Goal: Task Accomplishment & Management: Manage account settings

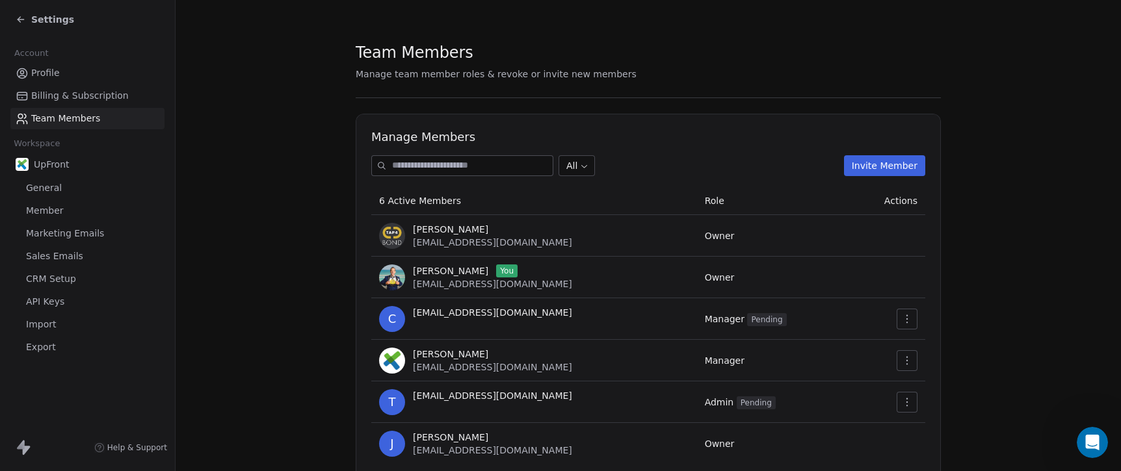
scroll to position [51, 0]
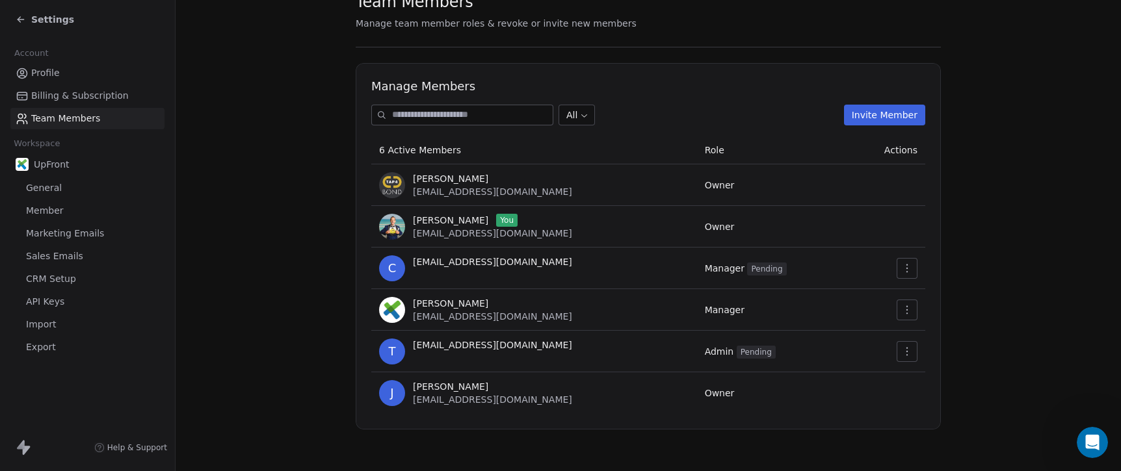
click at [81, 238] on span "Marketing Emails" at bounding box center [65, 234] width 78 height 14
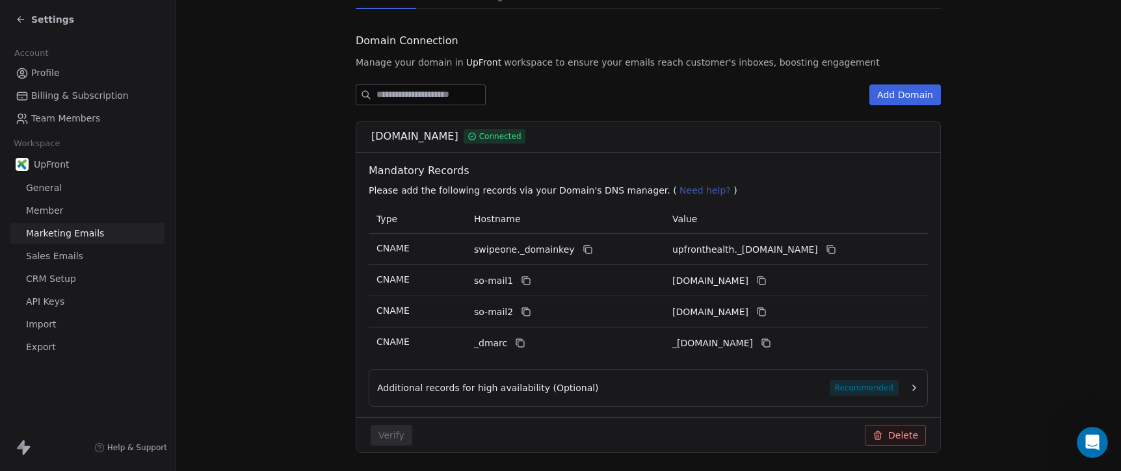
scroll to position [471, 0]
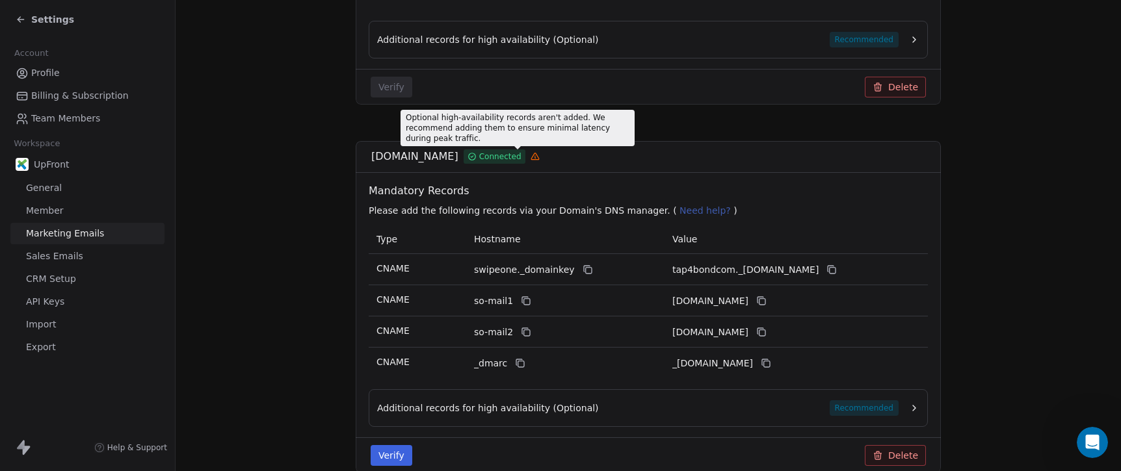
click at [534, 157] on icon at bounding box center [534, 157] width 1 height 1
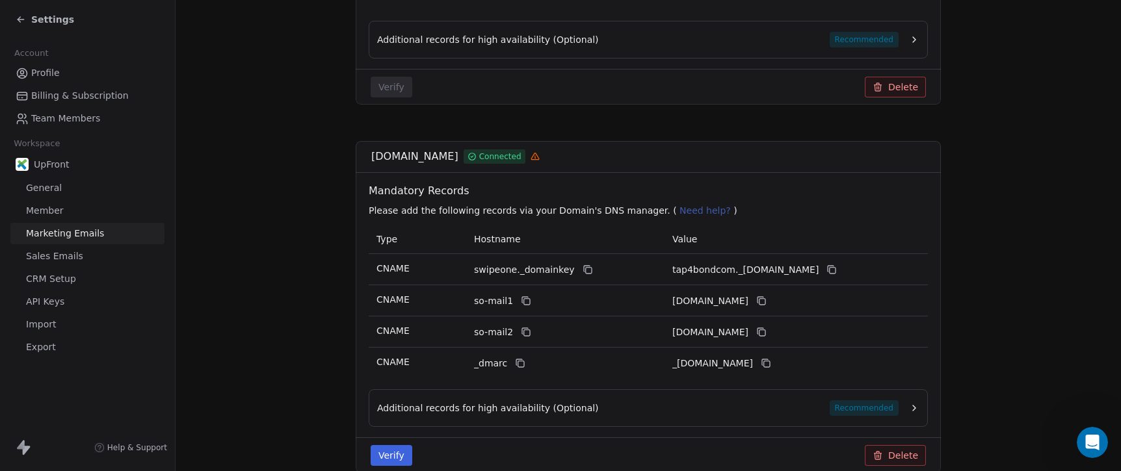
scroll to position [535, 0]
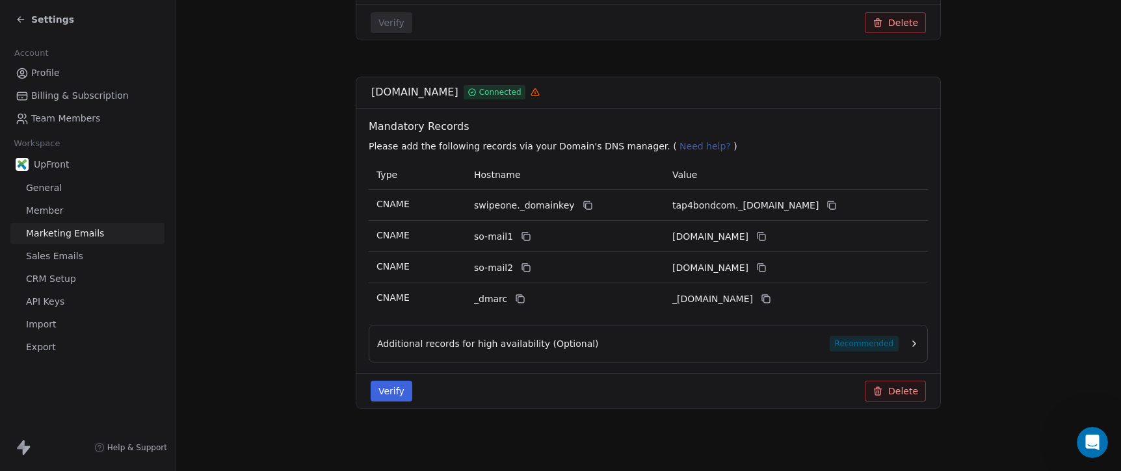
click at [883, 391] on icon at bounding box center [878, 391] width 10 height 10
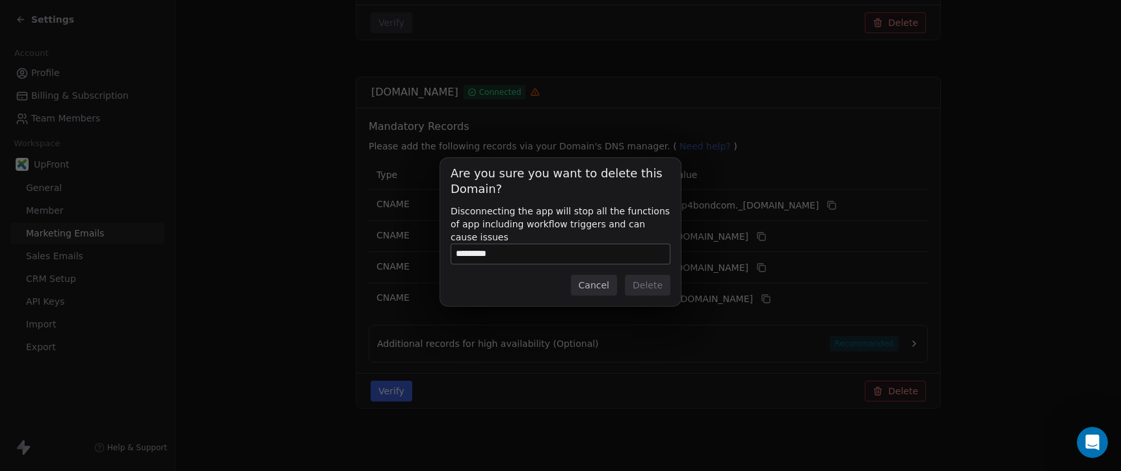
click at [490, 254] on input "*********" at bounding box center [560, 254] width 218 height 20
type input "**********"
click at [655, 282] on button "Delete" at bounding box center [648, 285] width 46 height 21
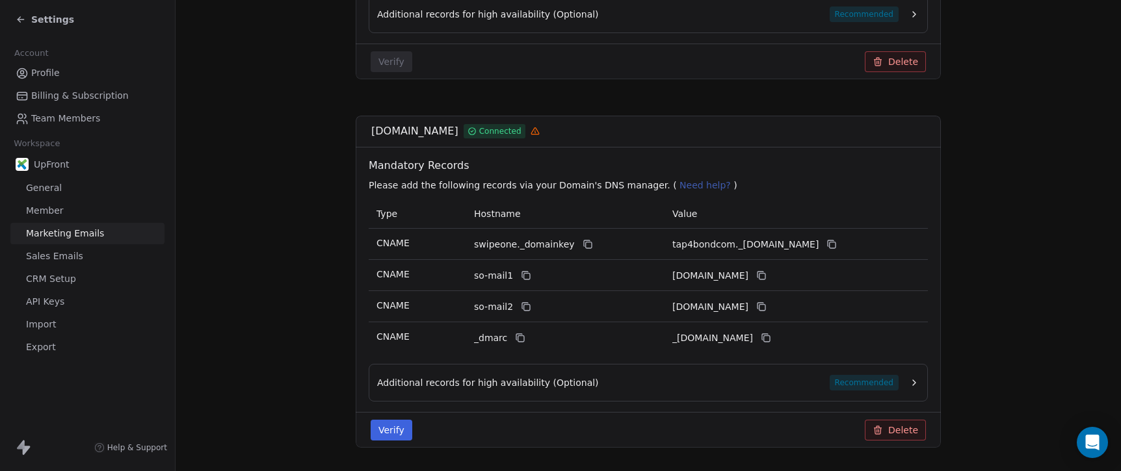
scroll to position [54, 0]
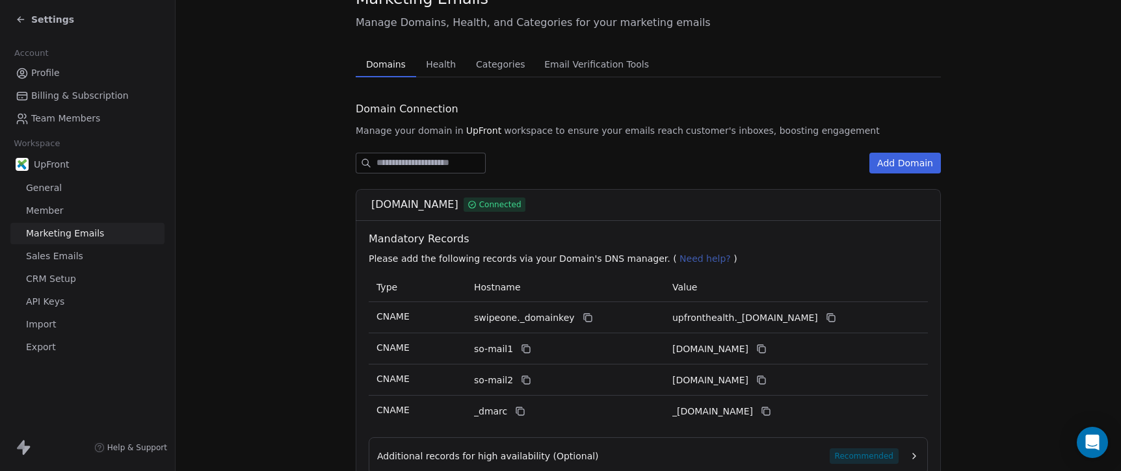
click at [449, 64] on div "Marketing Emails Manage Domains, Health, and Categories for your marketing emai…" at bounding box center [648, 449] width 585 height 923
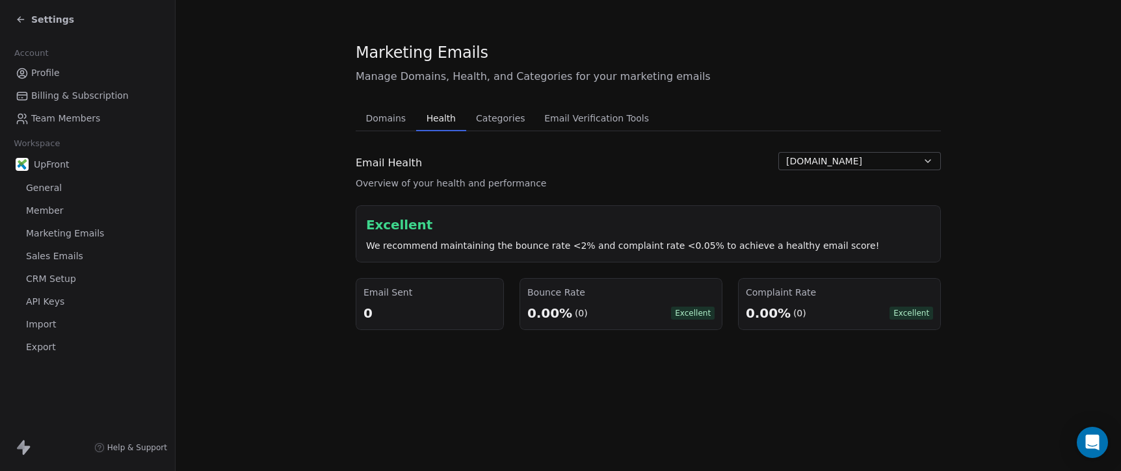
click at [498, 126] on span "Categories" at bounding box center [500, 118] width 59 height 18
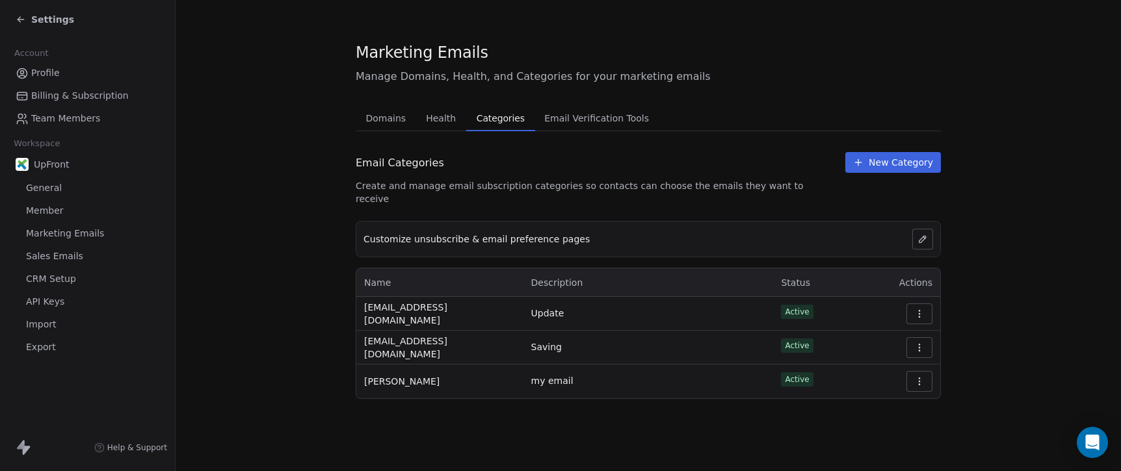
click at [923, 376] on icon "button" at bounding box center [919, 381] width 10 height 10
click at [760, 410] on section "Marketing Emails Manage Domains, Health, and Categories for your marketing emai…" at bounding box center [648, 220] width 945 height 441
click at [890, 168] on span "New Category" at bounding box center [901, 162] width 64 height 13
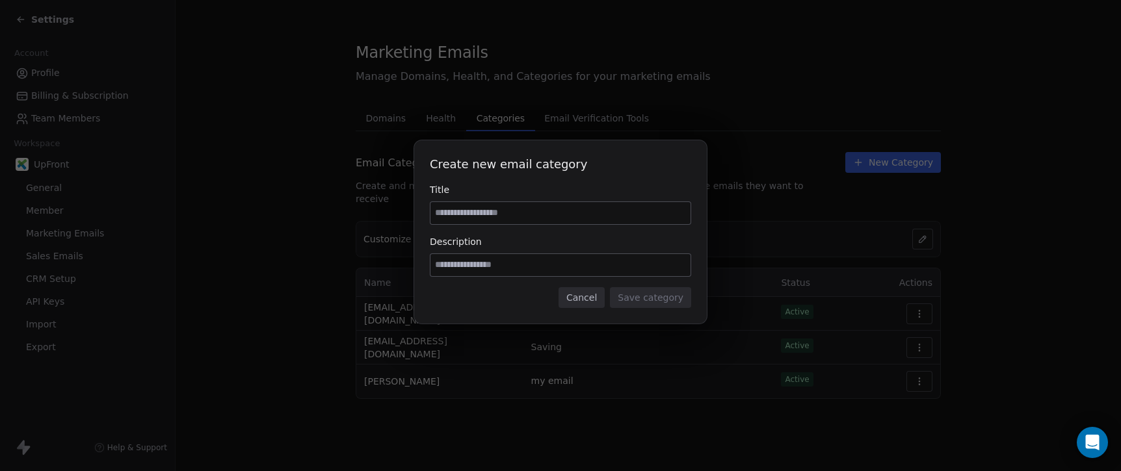
drag, startPoint x: 564, startPoint y: 291, endPoint x: 574, endPoint y: 292, distance: 9.8
click at [565, 292] on button "Cancel" at bounding box center [582, 297] width 46 height 21
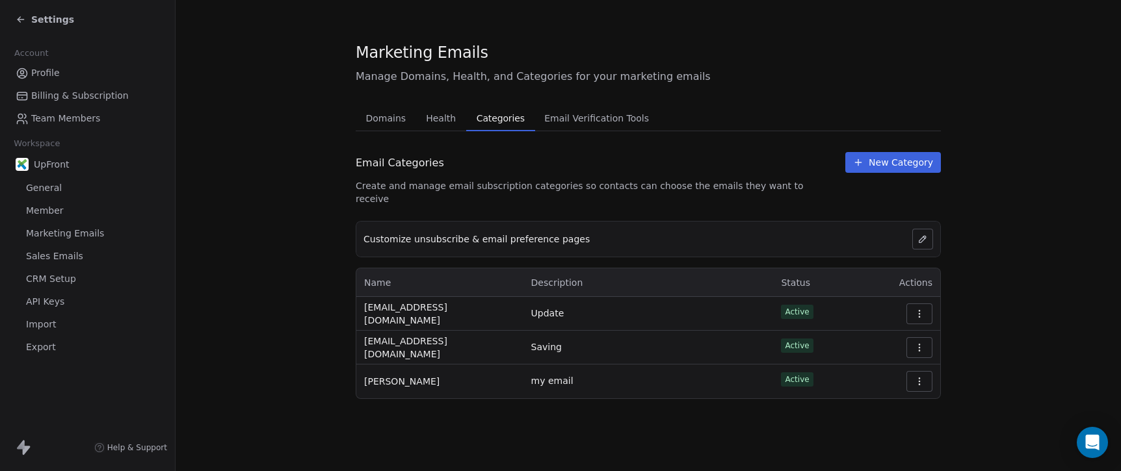
click at [915, 229] on button at bounding box center [922, 239] width 21 height 21
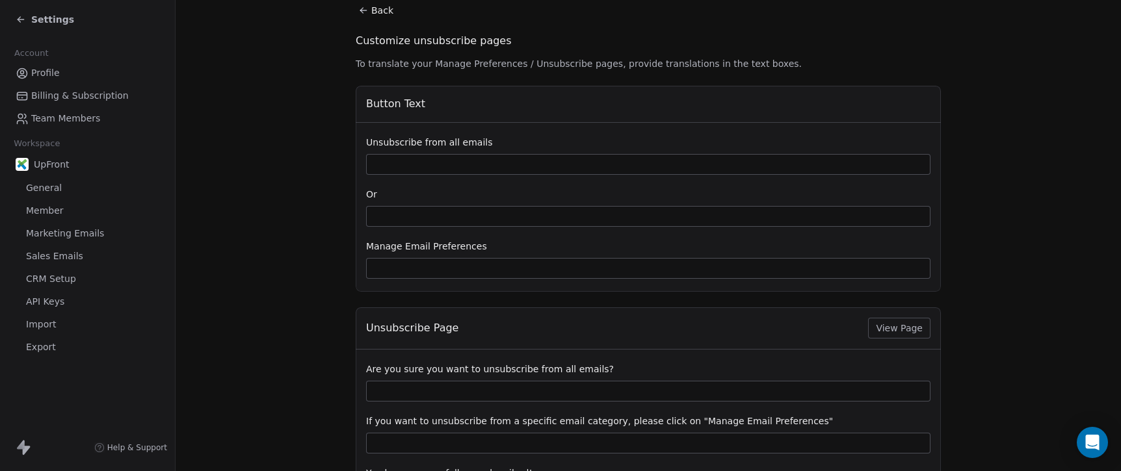
scroll to position [292, 0]
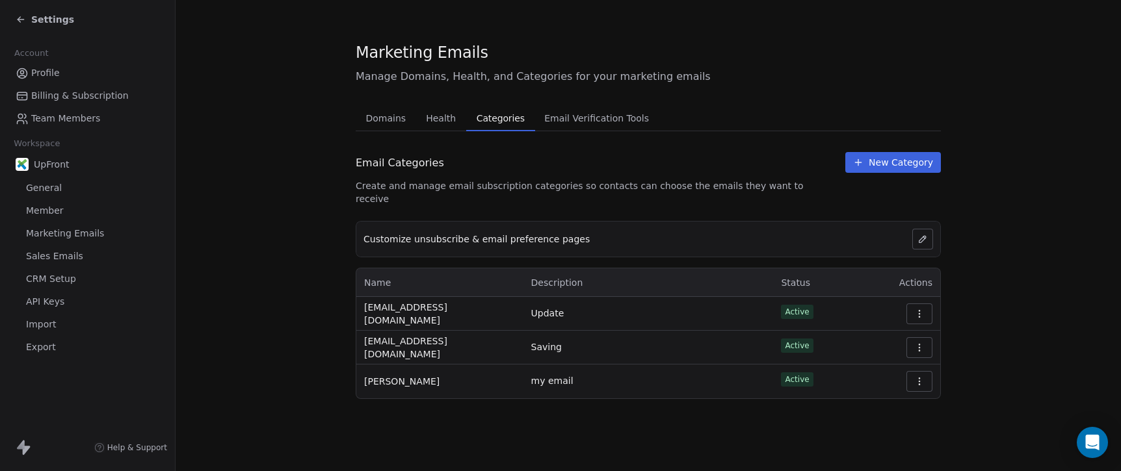
drag, startPoint x: 363, startPoint y: 369, endPoint x: 428, endPoint y: 367, distance: 65.7
click at [373, 367] on td "[PERSON_NAME]" at bounding box center [439, 382] width 167 height 34
click at [922, 376] on icon "button" at bounding box center [919, 381] width 10 height 10
click at [882, 397] on div "Edit" at bounding box center [885, 399] width 83 height 21
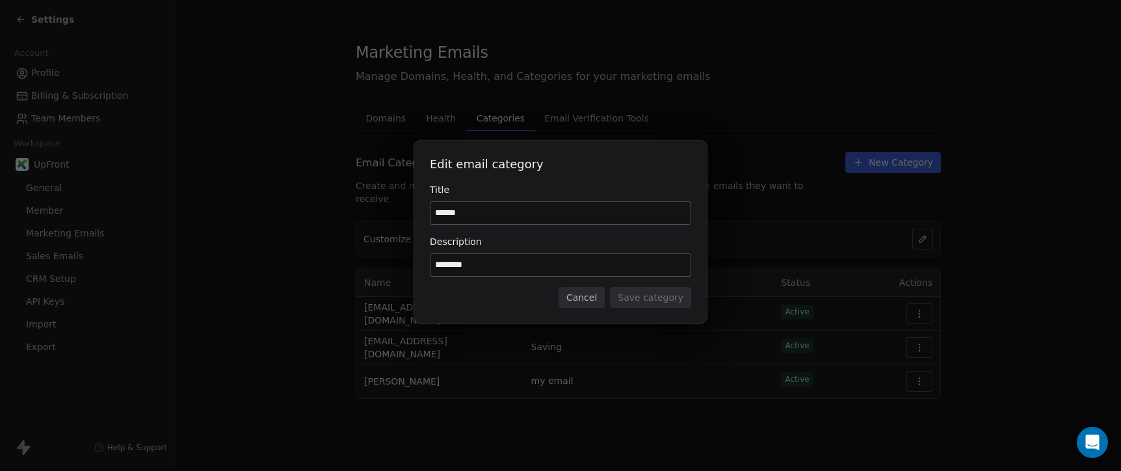
click at [493, 267] on input "********" at bounding box center [560, 265] width 260 height 22
drag, startPoint x: 484, startPoint y: 268, endPoint x: 386, endPoint y: 265, distance: 98.2
click at [386, 265] on div "Edit email category Title ****** Description ******** Cancel Save category" at bounding box center [560, 236] width 1121 height 233
click at [600, 306] on button "Cancel" at bounding box center [582, 297] width 46 height 21
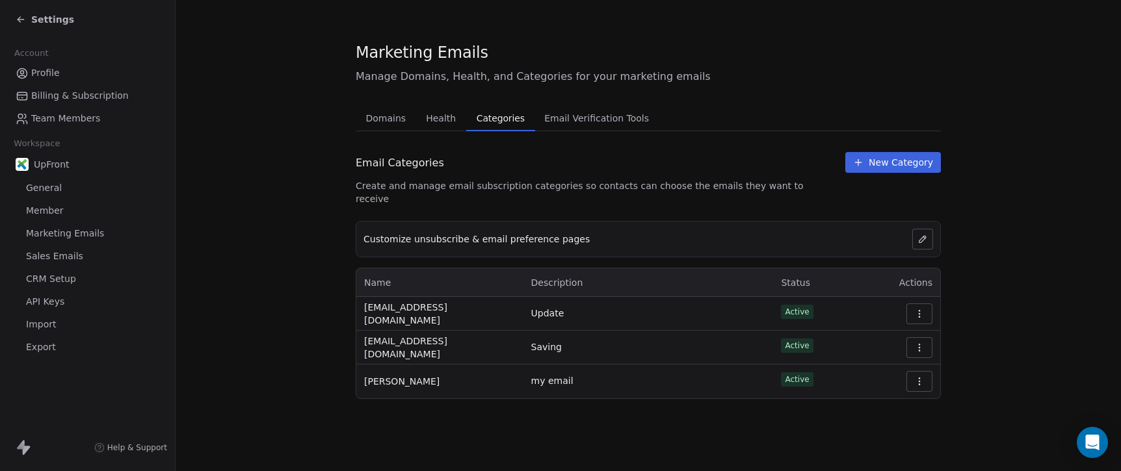
click at [908, 168] on span "New Category" at bounding box center [901, 162] width 64 height 13
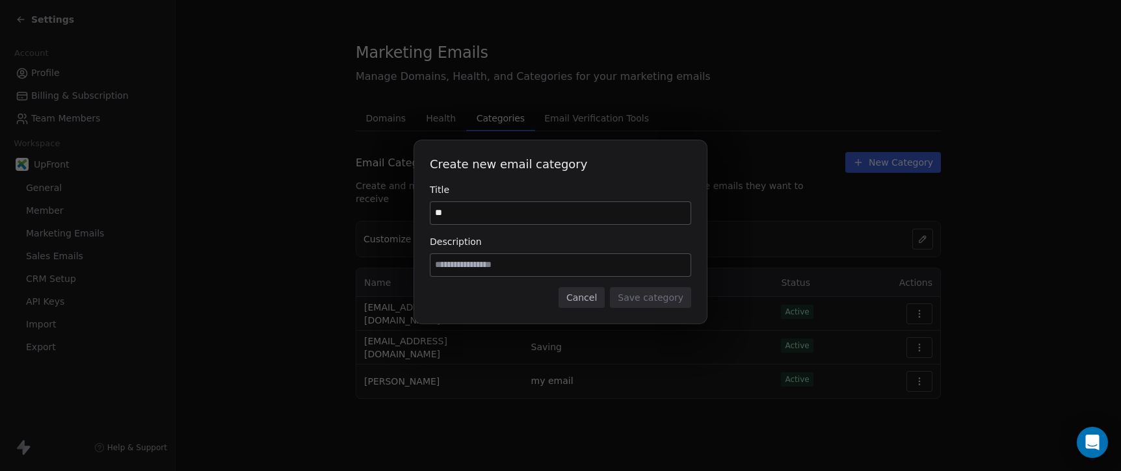
type input "*"
type input "******"
click at [509, 274] on input at bounding box center [560, 265] width 260 height 22
type input "*****"
click at [583, 298] on button "Cancel" at bounding box center [582, 297] width 46 height 21
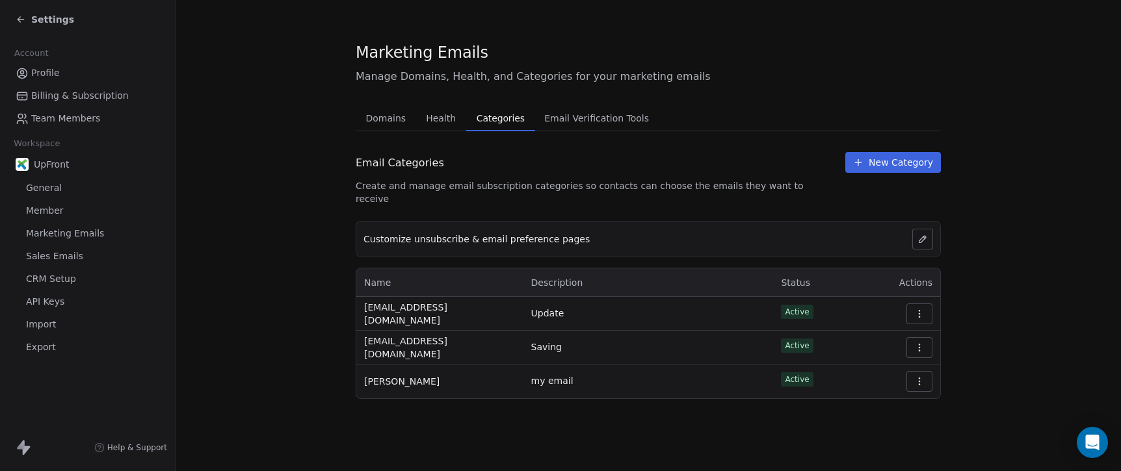
click at [919, 236] on icon at bounding box center [922, 239] width 7 height 7
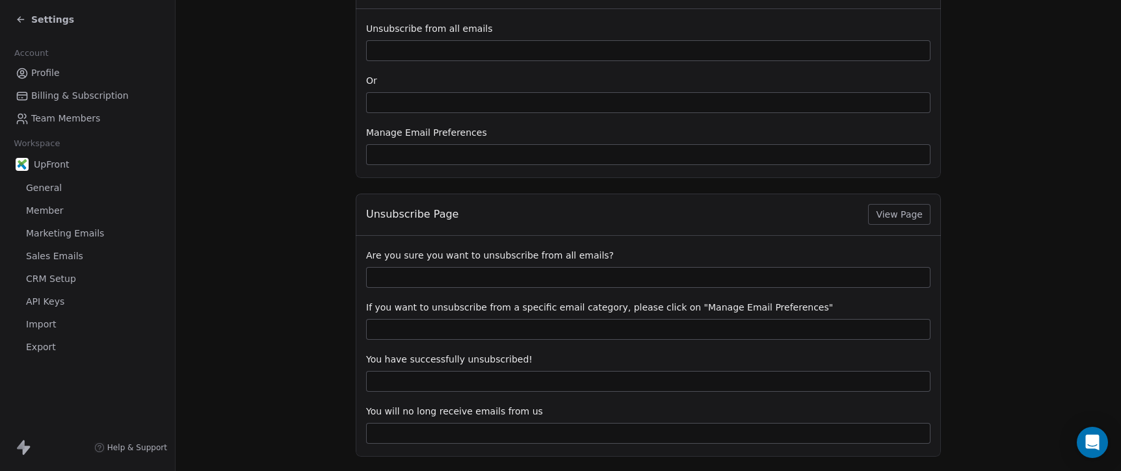
scroll to position [292, 0]
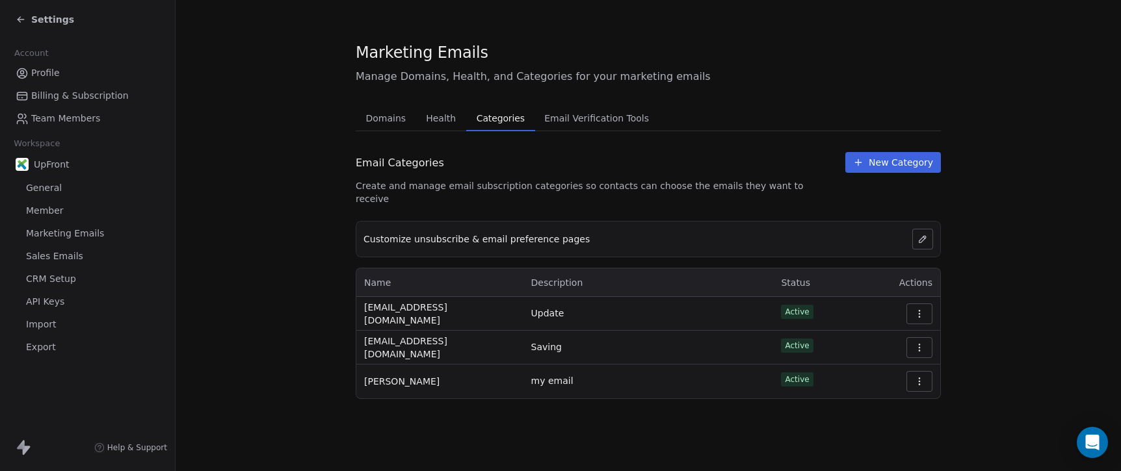
click at [587, 118] on span "Email Verification Tools" at bounding box center [596, 118] width 115 height 18
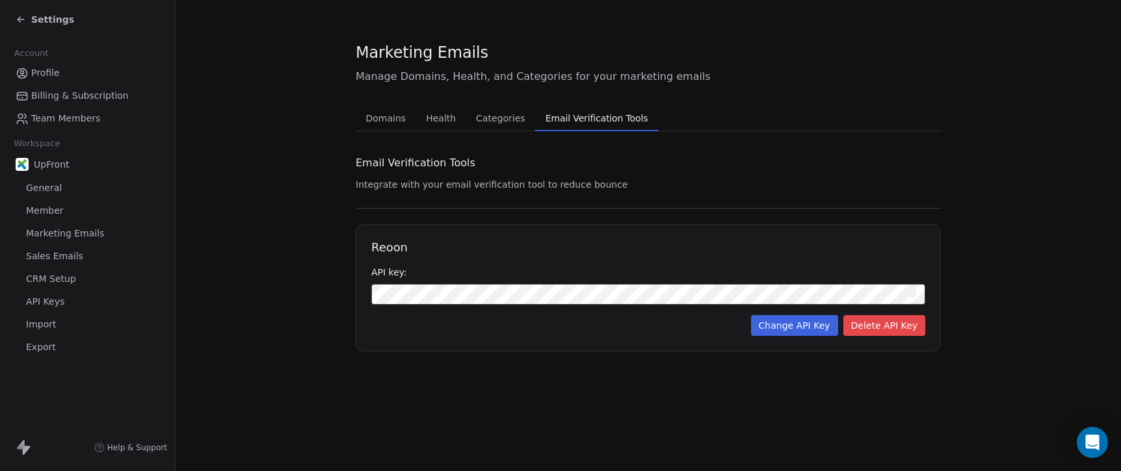
click at [61, 235] on span "Marketing Emails" at bounding box center [65, 234] width 78 height 14
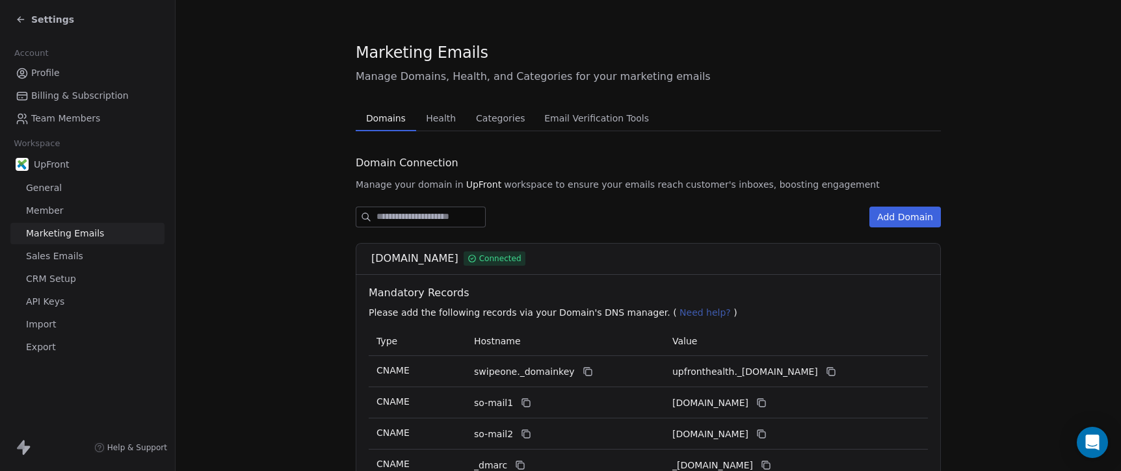
click at [70, 259] on span "Sales Emails" at bounding box center [54, 257] width 57 height 14
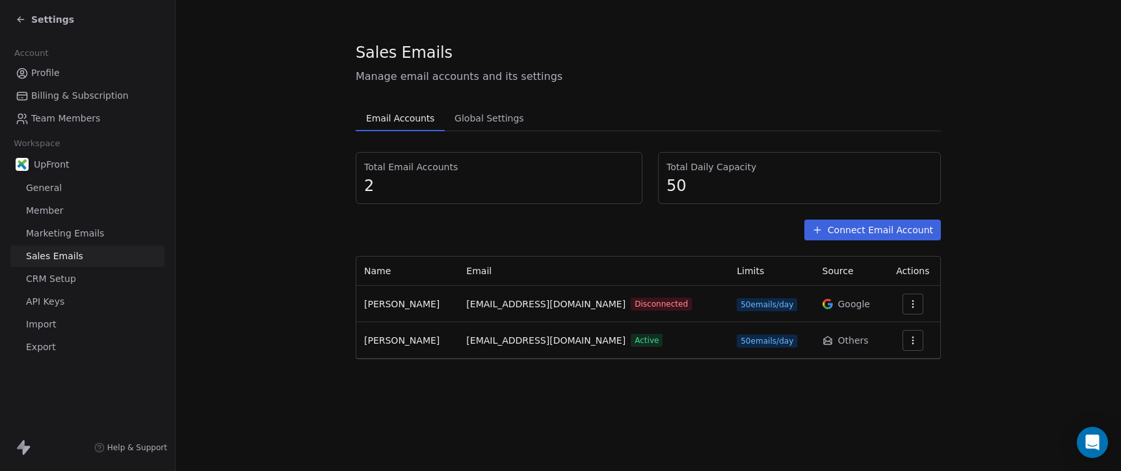
click at [458, 116] on span "Global Settings" at bounding box center [489, 118] width 80 height 18
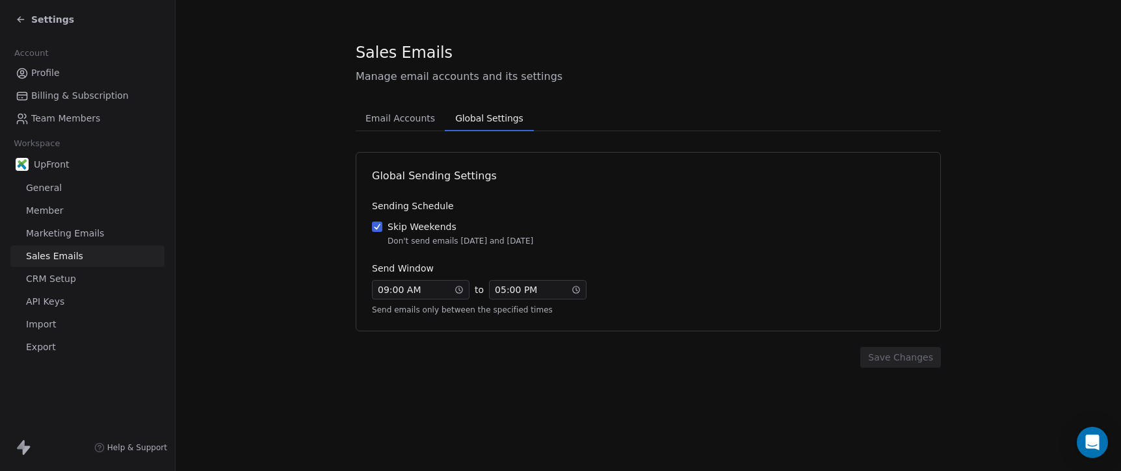
click at [406, 119] on span "Email Accounts" at bounding box center [400, 118] width 80 height 18
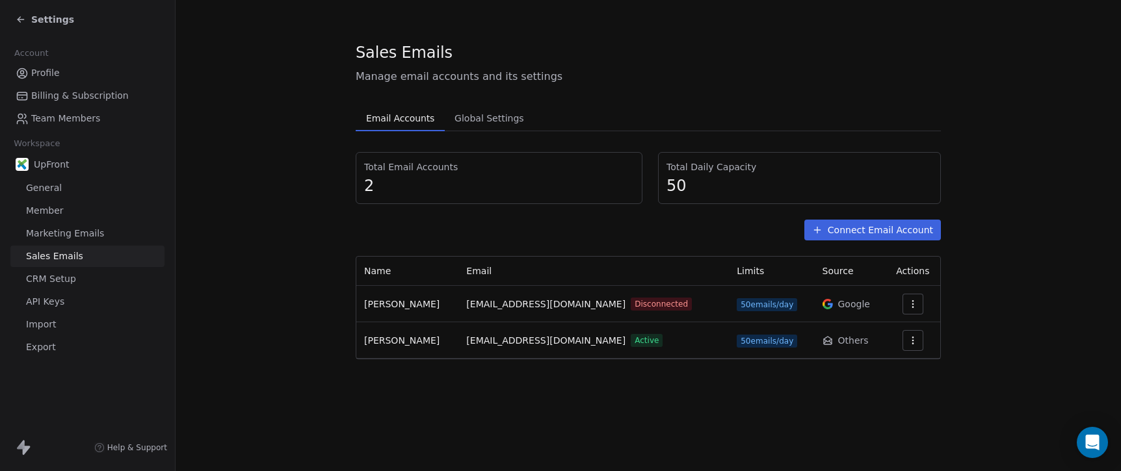
click at [878, 226] on button "Connect Email Account" at bounding box center [872, 230] width 137 height 21
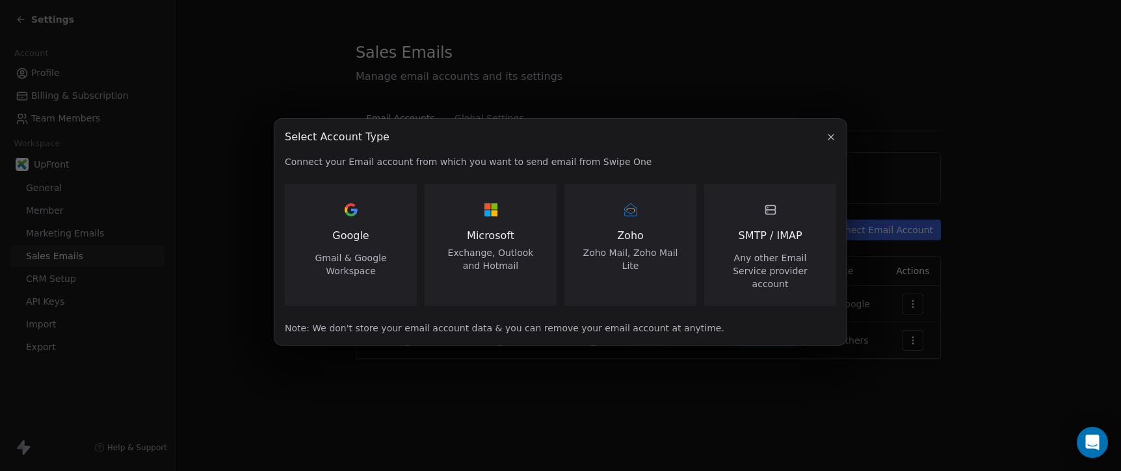
click at [798, 239] on span "SMTP / IMAP" at bounding box center [770, 236] width 64 height 16
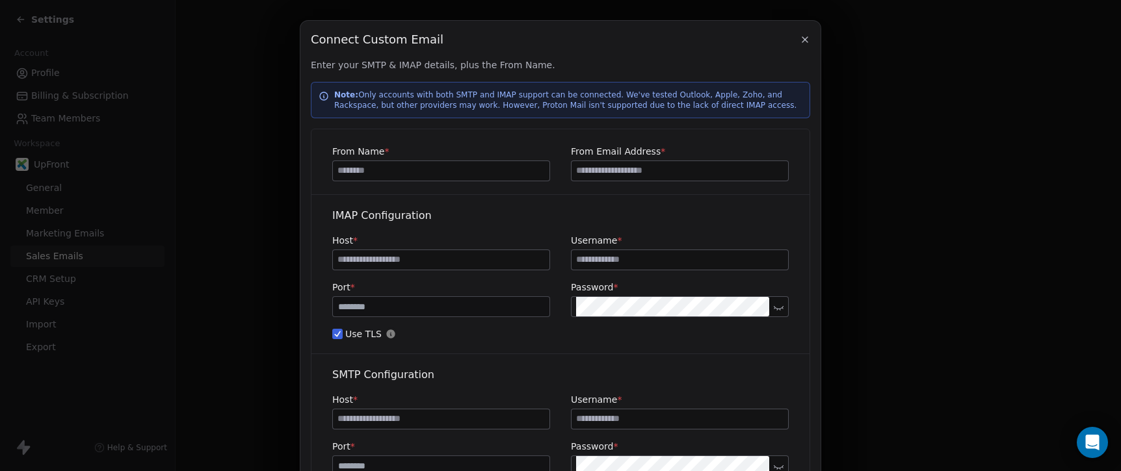
click at [685, 103] on p "Note: Only accounts with both SMTP and IMAP support can be connected. We've tes…" at bounding box center [568, 100] width 468 height 21
click at [806, 38] on icon "button" at bounding box center [805, 39] width 10 height 10
